Goal: Task Accomplishment & Management: Manage account settings

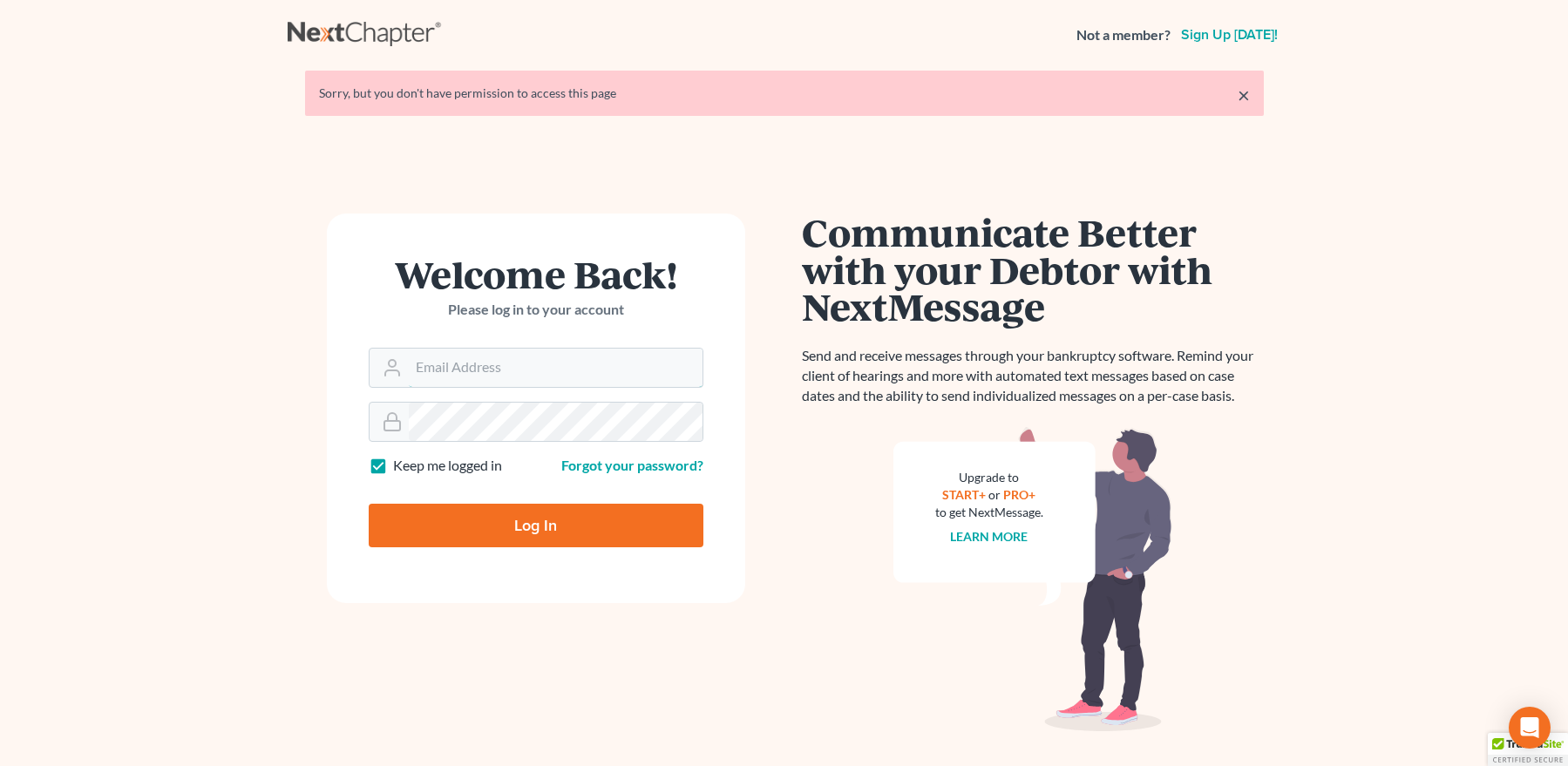
type input "mpaulberkenlaw@gmail.com"
click at [526, 528] on input "Log In" at bounding box center [535, 525] width 335 height 43
type input "Thinking..."
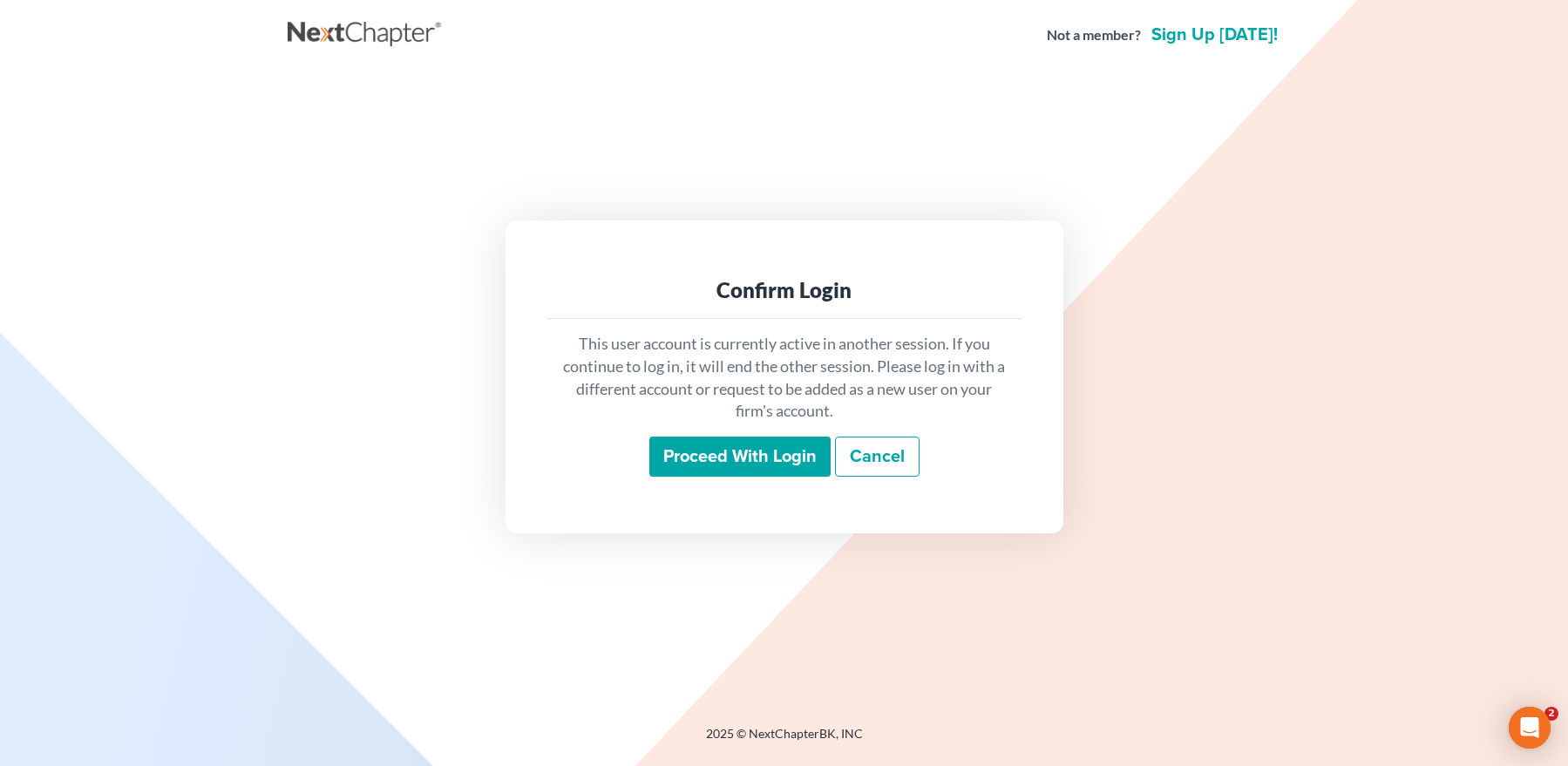
click at [702, 445] on input "Proceed with login" at bounding box center [739, 457] width 182 height 40
